Goal: Task Accomplishment & Management: Manage account settings

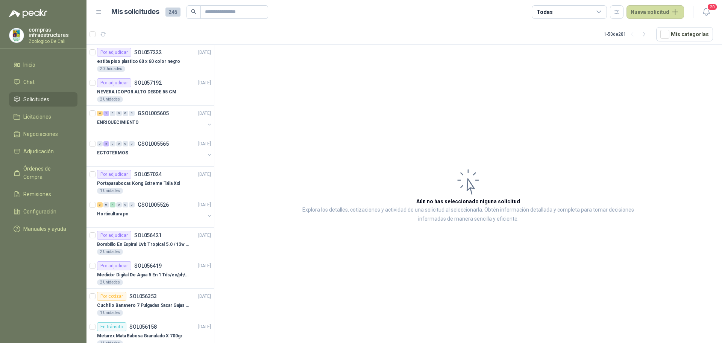
click at [53, 97] on li "Solicitudes" at bounding box center [43, 99] width 59 height 8
click at [135, 205] on div "3 0 4 0 0 0 GSOL005526" at bounding box center [133, 204] width 72 height 5
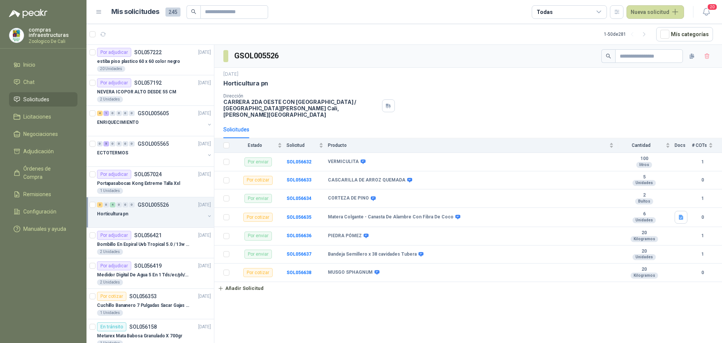
click at [28, 94] on link "Solicitudes" at bounding box center [43, 99] width 68 height 14
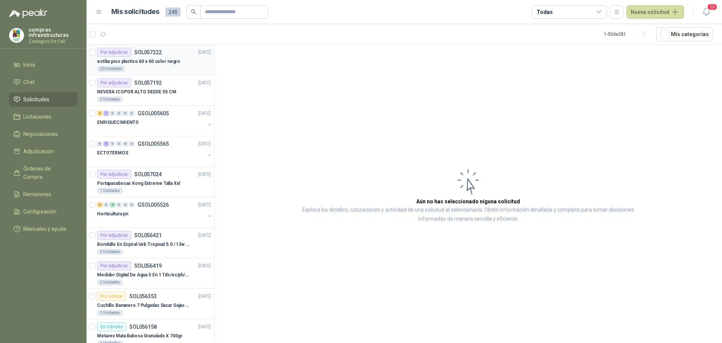
click at [170, 58] on p "estiba piso plastico 60 x 60 color negro" at bounding box center [138, 61] width 83 height 7
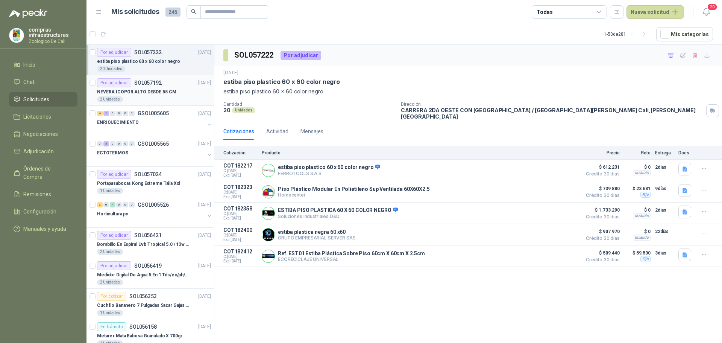
click at [172, 105] on article "Por adjudicar SOL057192 [DATE] NEVERA ICOPOR ALTO DESDE 55 CM 2 Unidades" at bounding box center [151, 90] width 128 height 30
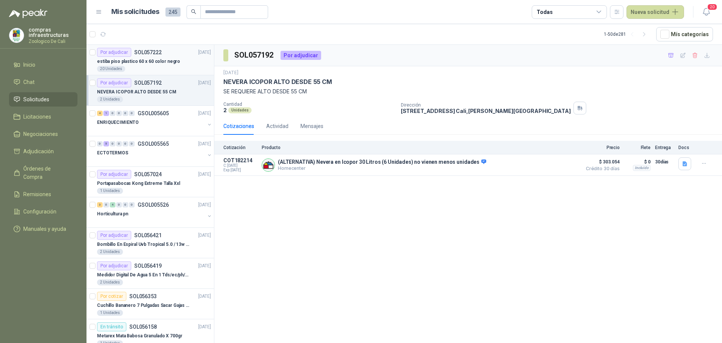
click at [163, 73] on article "Por adjudicar SOL057222 [DATE] estiba piso plastico 60 x 60 color negro 20 Unid…" at bounding box center [151, 60] width 128 height 30
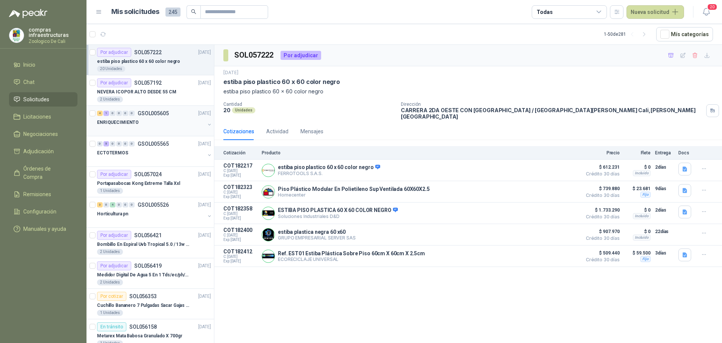
click at [155, 109] on div "4 1 0 0 0 0 GSOL005605 [DATE]" at bounding box center [154, 113] width 115 height 9
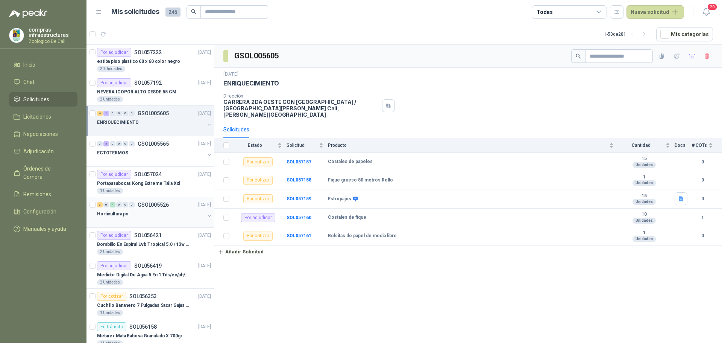
click at [127, 215] on div "Horticultura pn" at bounding box center [151, 213] width 108 height 9
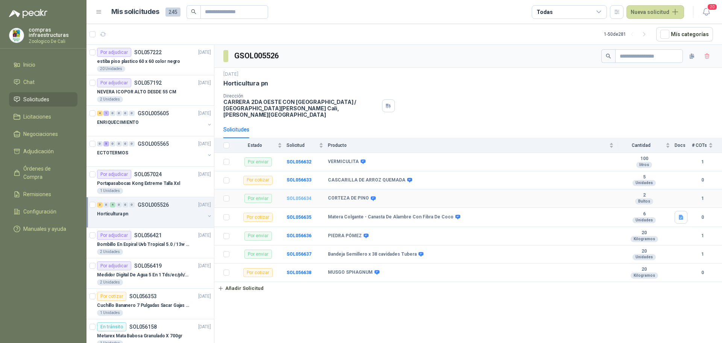
click at [296, 196] on b "SOL056634" at bounding box center [299, 198] width 25 height 5
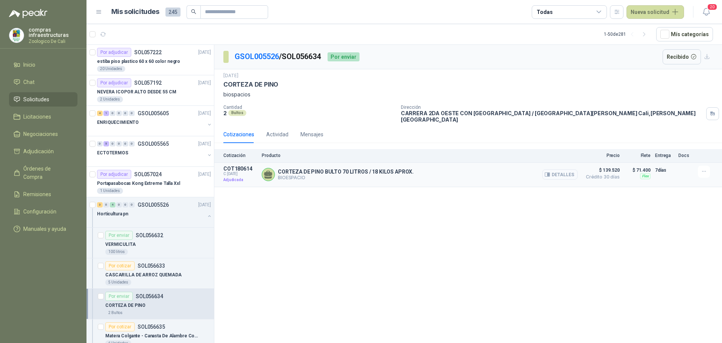
click at [558, 169] on button "Detalles" at bounding box center [559, 174] width 35 height 10
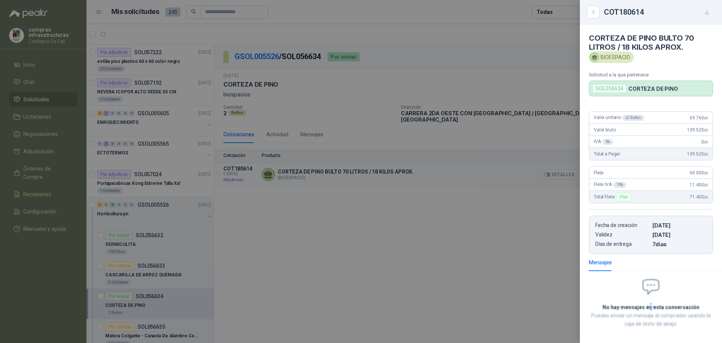
scroll to position [32, 0]
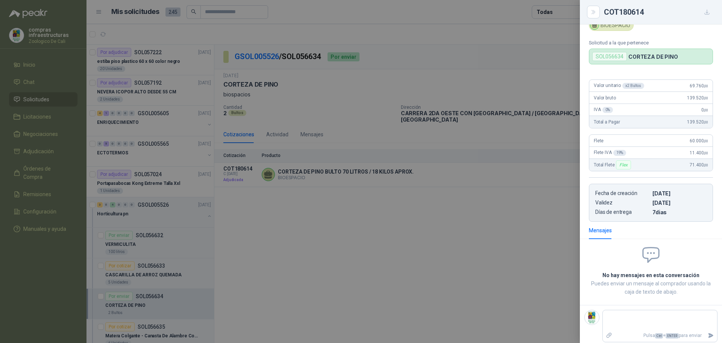
click at [376, 121] on div at bounding box center [361, 171] width 722 height 343
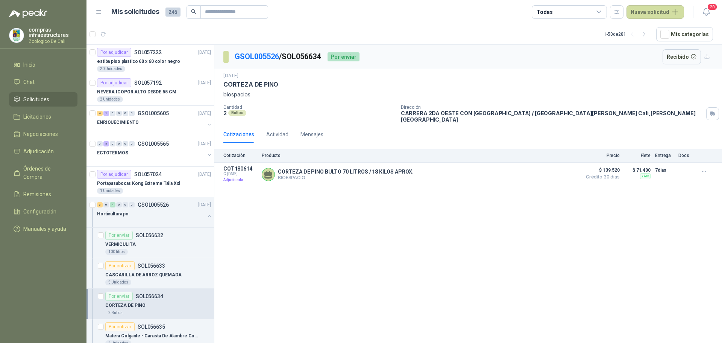
click at [39, 97] on span "Solicitudes" at bounding box center [36, 99] width 26 height 8
